Goal: Transaction & Acquisition: Book appointment/travel/reservation

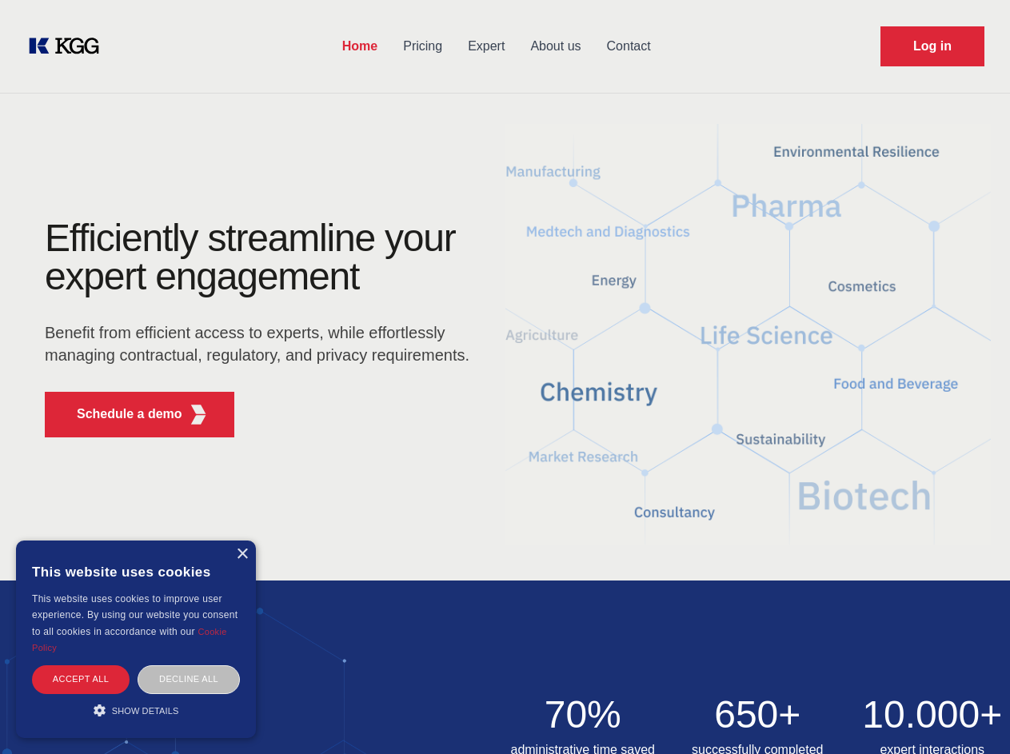
click at [505, 377] on div "Efficiently streamline your expert engagement Benefit from efficient access to …" at bounding box center [262, 334] width 486 height 231
click at [120, 414] on p "Schedule a demo" at bounding box center [130, 414] width 106 height 19
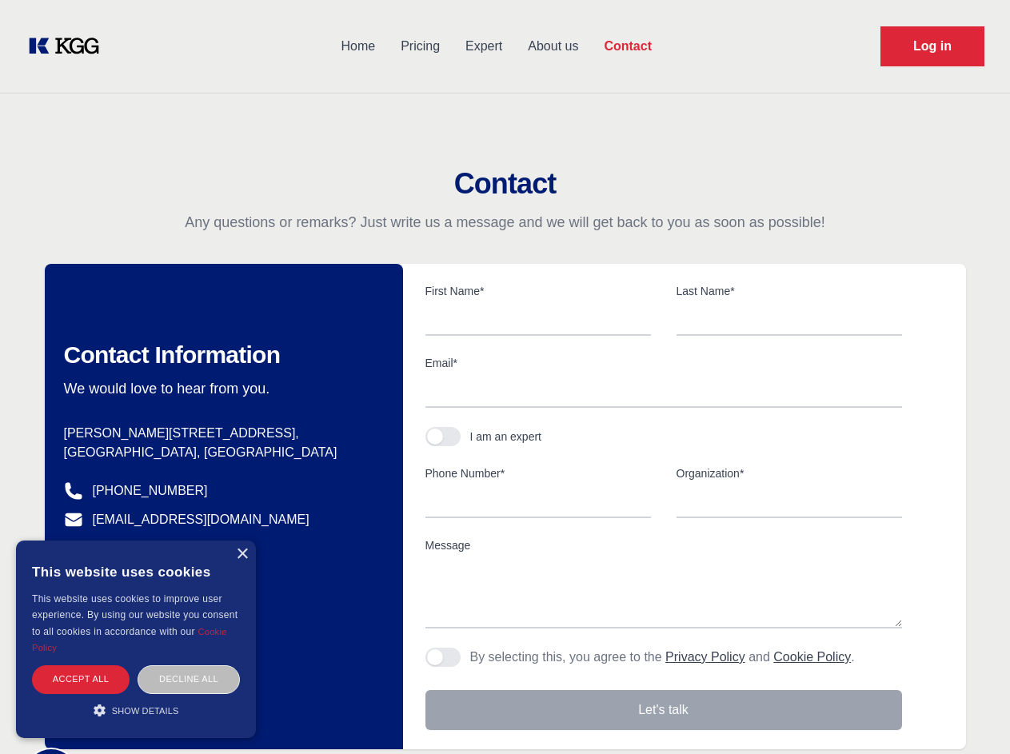
click at [242, 554] on div "× This website uses cookies This website uses cookies to improve user experienc…" at bounding box center [136, 640] width 240 height 198
click at [81, 679] on div "Accept all" at bounding box center [81, 679] width 98 height 28
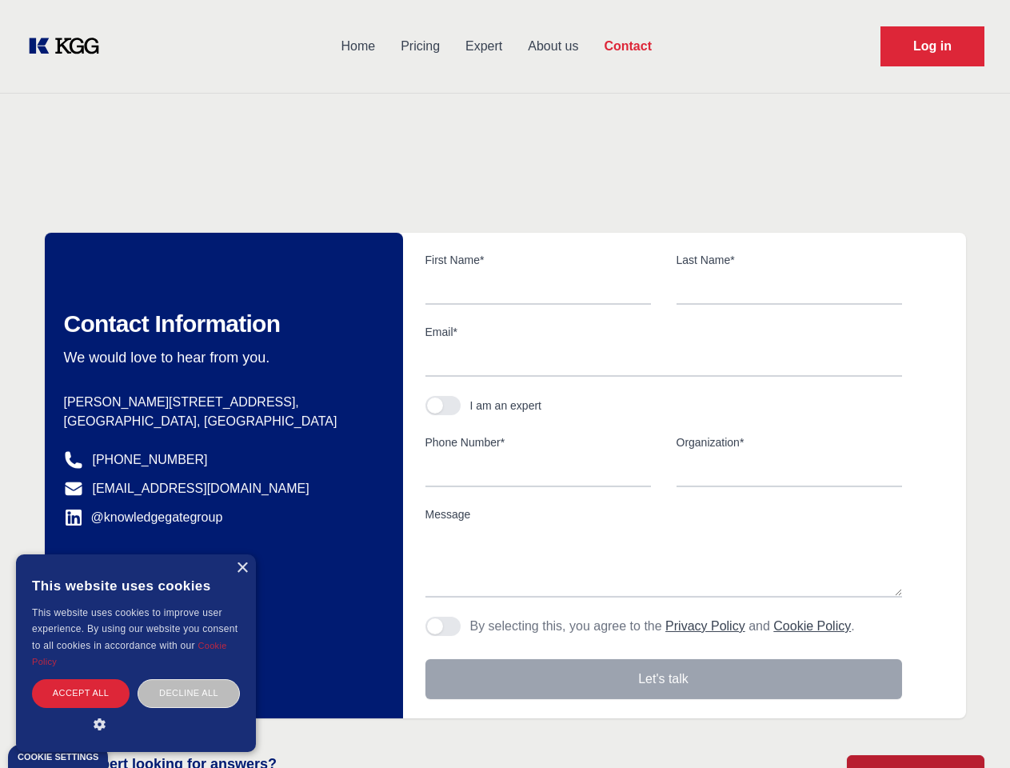
click at [189, 679] on div "Contact Information We would love to hear from you. Postal address [PERSON_NAME…" at bounding box center [224, 475] width 358 height 485
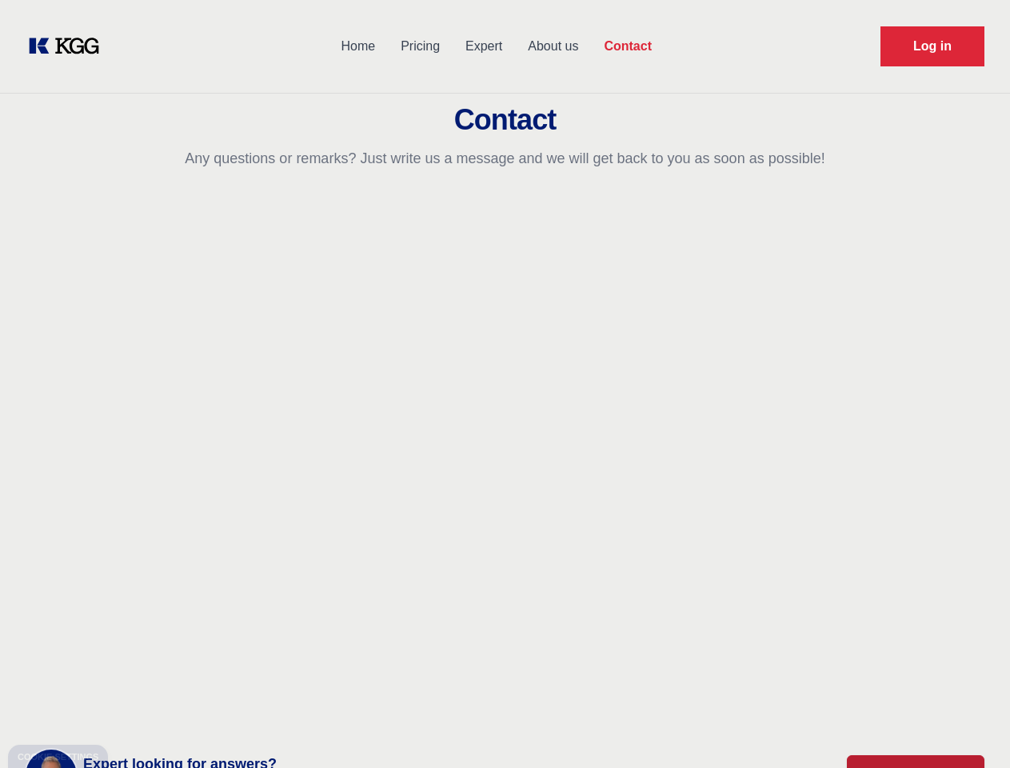
click at [136, 710] on main "Contact Any questions or remarks? Just write us a message and we will get back …" at bounding box center [505, 416] width 1010 height 832
